Goal: Task Accomplishment & Management: Complete application form

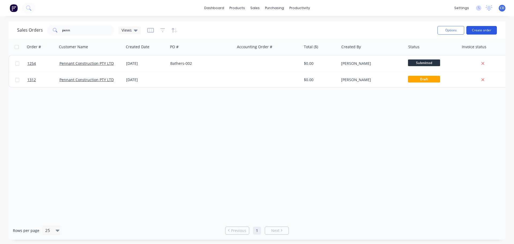
click at [479, 31] on button "Create order" at bounding box center [481, 30] width 31 height 9
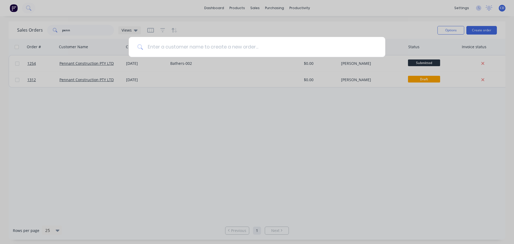
type input "d"
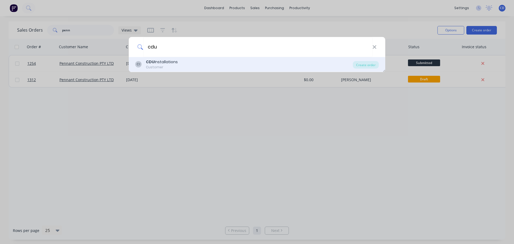
type input "cdu"
click at [195, 66] on div "CI CDU Installations Customer" at bounding box center [244, 64] width 218 height 10
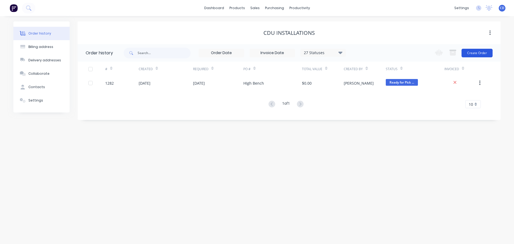
click at [474, 55] on button "Create Order" at bounding box center [476, 53] width 31 height 9
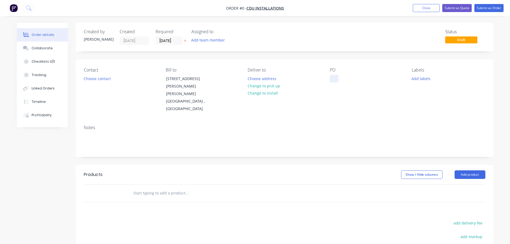
click at [334, 77] on div at bounding box center [334, 79] width 9 height 8
click at [105, 79] on button "Choose contact" at bounding box center [97, 78] width 33 height 7
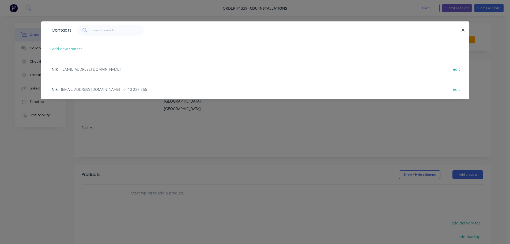
click at [84, 90] on span "- [EMAIL_ADDRESS][DOMAIN_NAME] - 0410 237 566" at bounding box center [103, 89] width 88 height 5
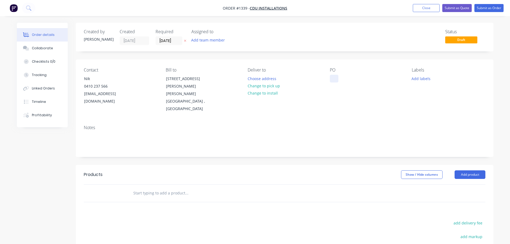
click at [333, 80] on div at bounding box center [334, 79] width 9 height 8
click at [469, 170] on button "Add product" at bounding box center [469, 174] width 31 height 9
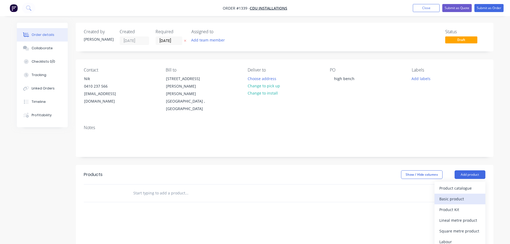
click at [457, 195] on div "Basic product" at bounding box center [459, 199] width 41 height 8
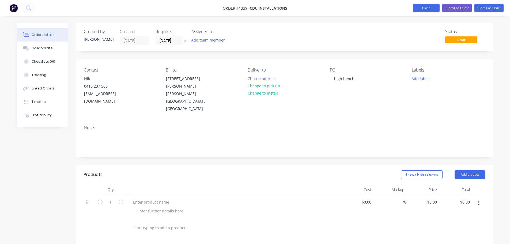
click at [429, 9] on button "Close" at bounding box center [426, 8] width 27 height 8
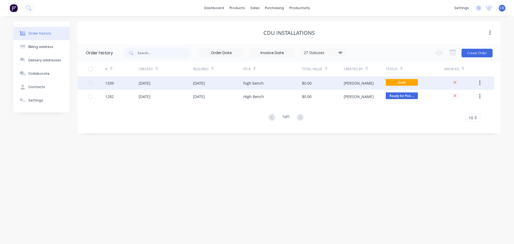
click at [182, 84] on div "[DATE]" at bounding box center [166, 82] width 54 height 13
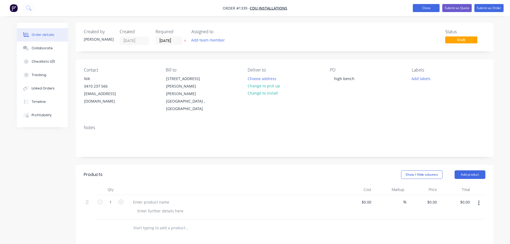
click at [420, 6] on button "Close" at bounding box center [426, 8] width 27 height 8
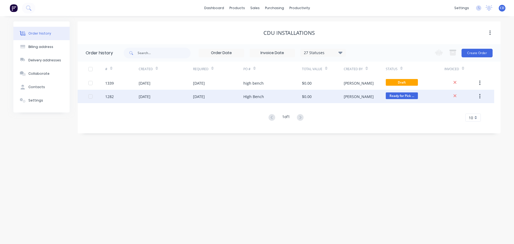
click at [159, 100] on div "[DATE]" at bounding box center [166, 96] width 54 height 13
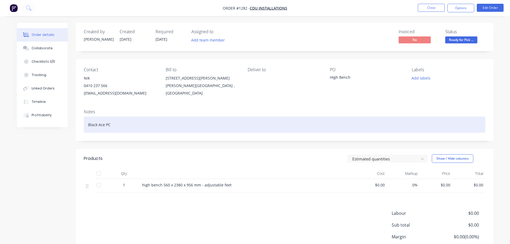
click at [99, 124] on div "Black Ace PC" at bounding box center [284, 124] width 401 height 16
copy div "Black Ace PC"
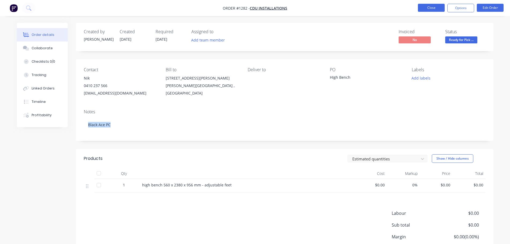
click at [432, 8] on button "Close" at bounding box center [431, 8] width 27 height 8
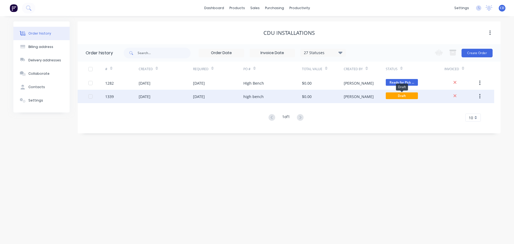
click at [398, 94] on span "Draft" at bounding box center [402, 95] width 32 height 7
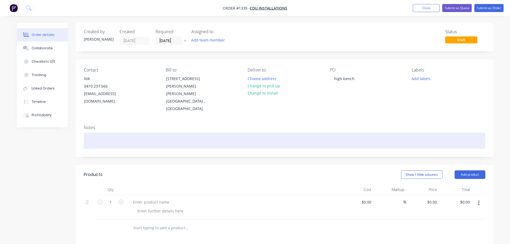
click at [130, 132] on div at bounding box center [284, 140] width 401 height 16
paste div
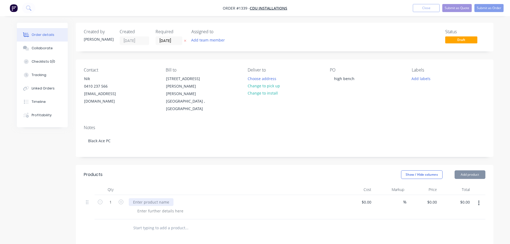
click at [149, 198] on div at bounding box center [151, 202] width 45 height 8
click at [148, 198] on div at bounding box center [151, 202] width 45 height 8
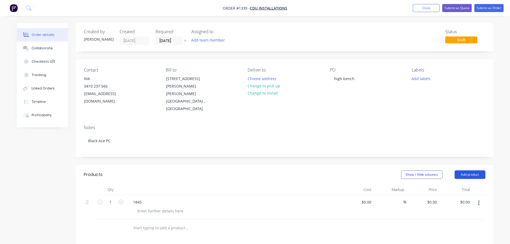
click at [474, 170] on button "Add product" at bounding box center [469, 174] width 31 height 9
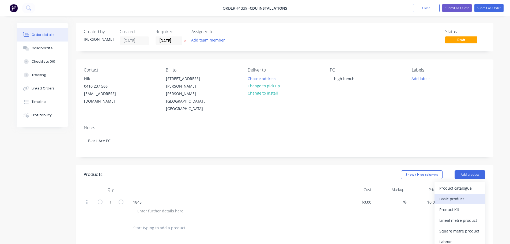
click at [449, 195] on div "Basic product" at bounding box center [459, 199] width 41 height 8
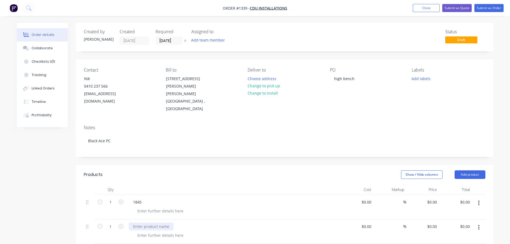
click at [150, 222] on div at bounding box center [151, 226] width 45 height 8
click at [139, 222] on div "50 x05 0 x 3mmangle 1800 mm long" at bounding box center [165, 226] width 73 height 8
click at [423, 8] on button "Close" at bounding box center [426, 8] width 27 height 8
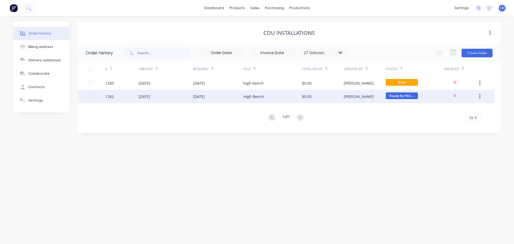
click at [205, 95] on div "[DATE]" at bounding box center [199, 97] width 12 height 6
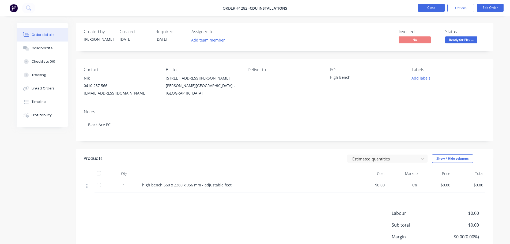
click at [433, 5] on button "Close" at bounding box center [431, 8] width 27 height 8
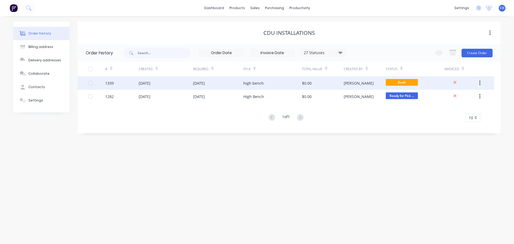
click at [158, 79] on div "[DATE]" at bounding box center [166, 82] width 54 height 13
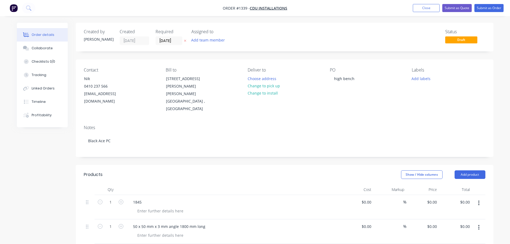
click at [147, 198] on div "1845" at bounding box center [234, 202] width 210 height 8
drag, startPoint x: 147, startPoint y: 184, endPoint x: 144, endPoint y: 187, distance: 4.2
click at [146, 198] on div "1845" at bounding box center [234, 202] width 210 height 8
click at [143, 198] on div "1845" at bounding box center [137, 202] width 17 height 8
click at [152, 198] on div "1845 x 560x 956 mm" at bounding box center [151, 202] width 45 height 8
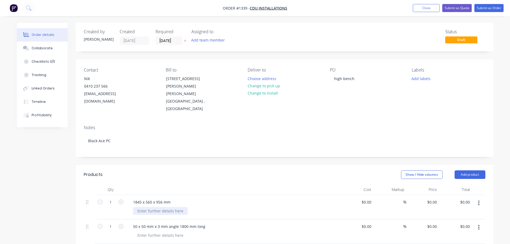
click at [155, 207] on div at bounding box center [160, 211] width 55 height 8
click at [162, 40] on input "[DATE]" at bounding box center [169, 41] width 26 height 8
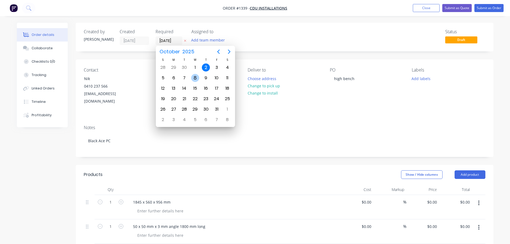
click at [195, 77] on div "8" at bounding box center [195, 78] width 8 height 8
type input "[DATE]"
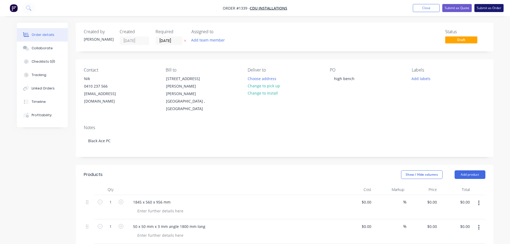
click at [492, 9] on button "Submit as Order" at bounding box center [488, 8] width 29 height 8
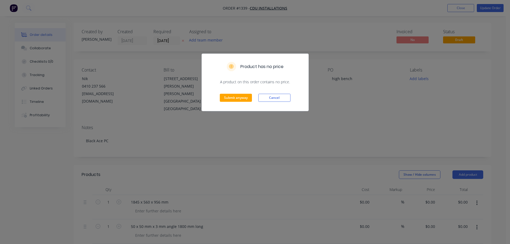
click at [215, 97] on div "Submit anyway Cancel" at bounding box center [255, 98] width 107 height 26
click at [220, 98] on button "Submit anyway" at bounding box center [236, 98] width 32 height 8
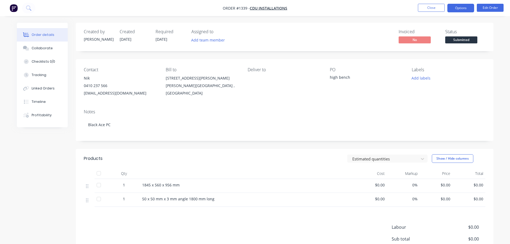
drag, startPoint x: 458, startPoint y: 9, endPoint x: 458, endPoint y: 12, distance: 3.5
click at [458, 8] on button "Options" at bounding box center [460, 8] width 27 height 9
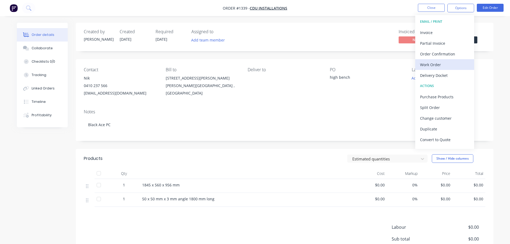
click at [436, 64] on div "Work Order" at bounding box center [444, 65] width 49 height 8
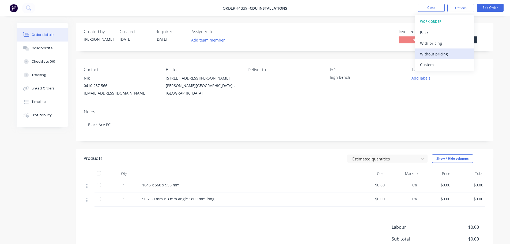
click at [433, 53] on div "Without pricing" at bounding box center [444, 54] width 49 height 8
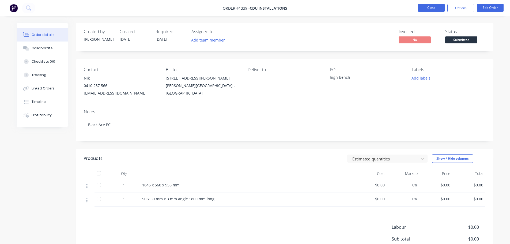
click at [431, 9] on button "Close" at bounding box center [431, 8] width 27 height 8
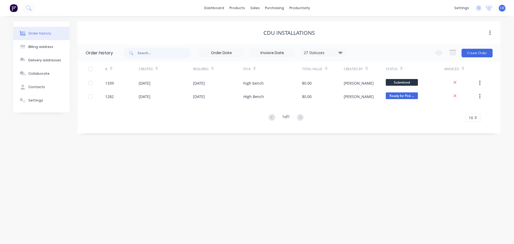
click at [456, 165] on div "Order history Billing address Delivery addresses Collaborate Contacts Settings …" at bounding box center [257, 130] width 514 height 228
